Goal: Find specific page/section: Find specific page/section

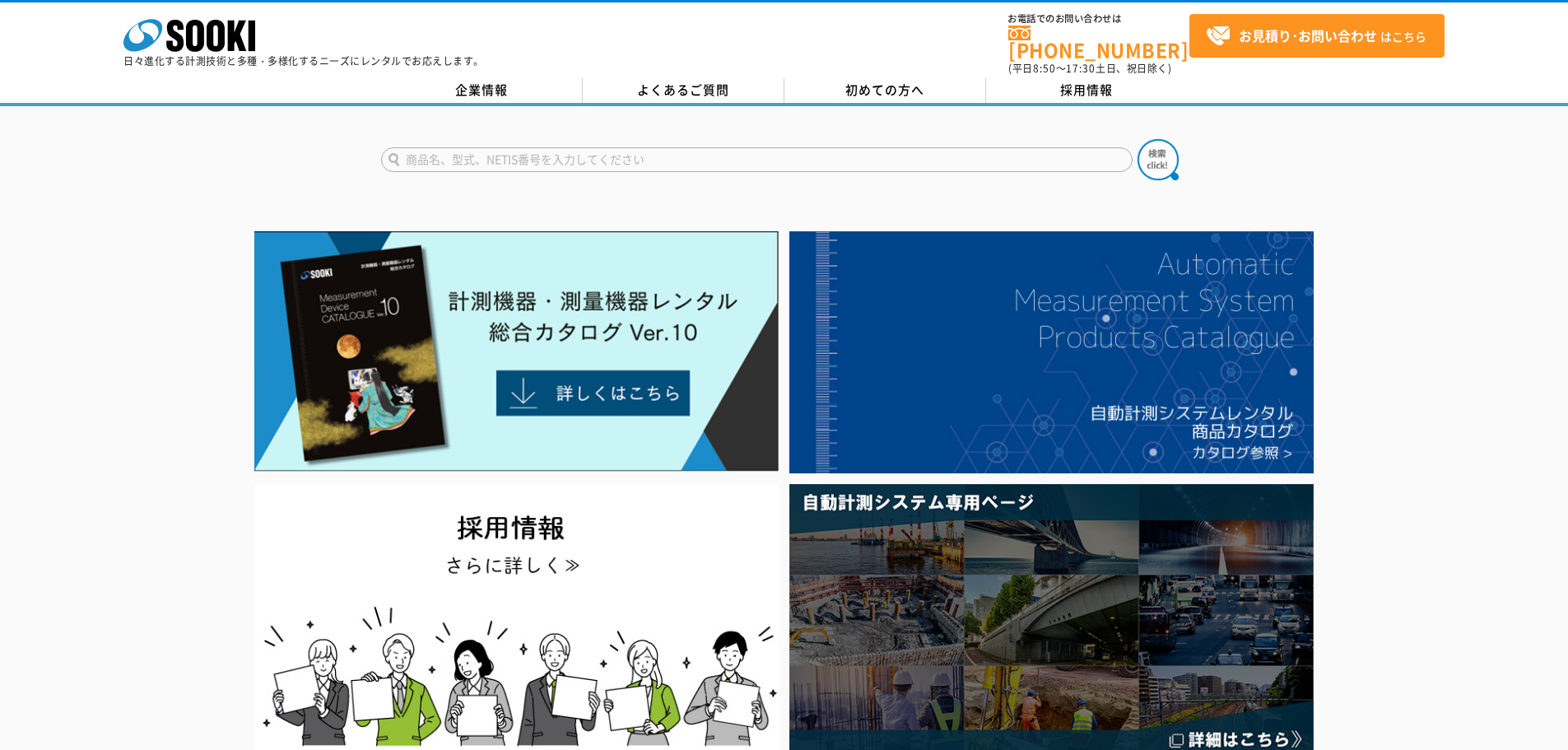
click at [552, 139] on form at bounding box center [784, 162] width 807 height 46
click at [661, 149] on input "text" at bounding box center [756, 160] width 751 height 25
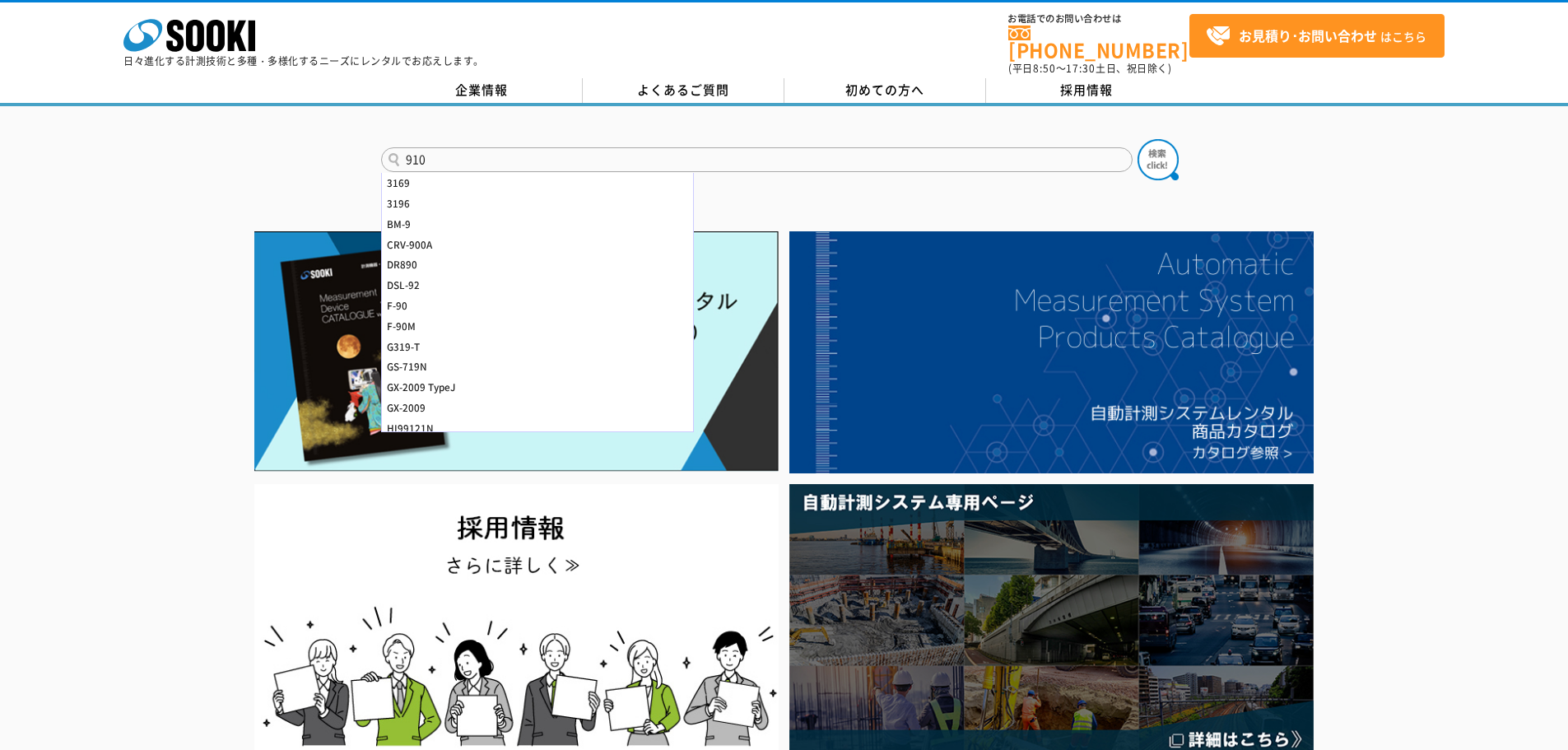
type input "910"
click at [1137, 139] on button at bounding box center [1157, 159] width 41 height 41
